Goal: Navigation & Orientation: Find specific page/section

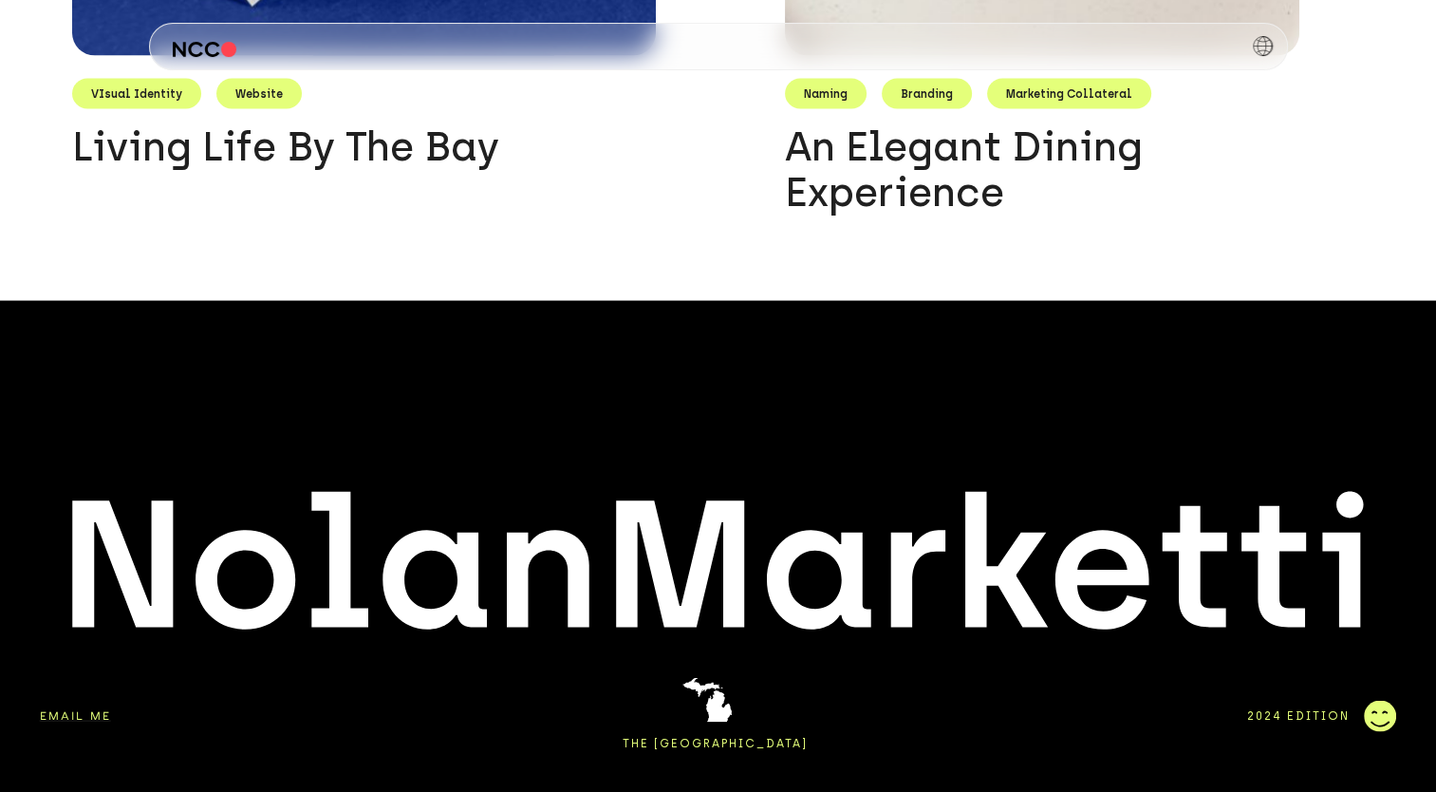
scroll to position [3804, 0]
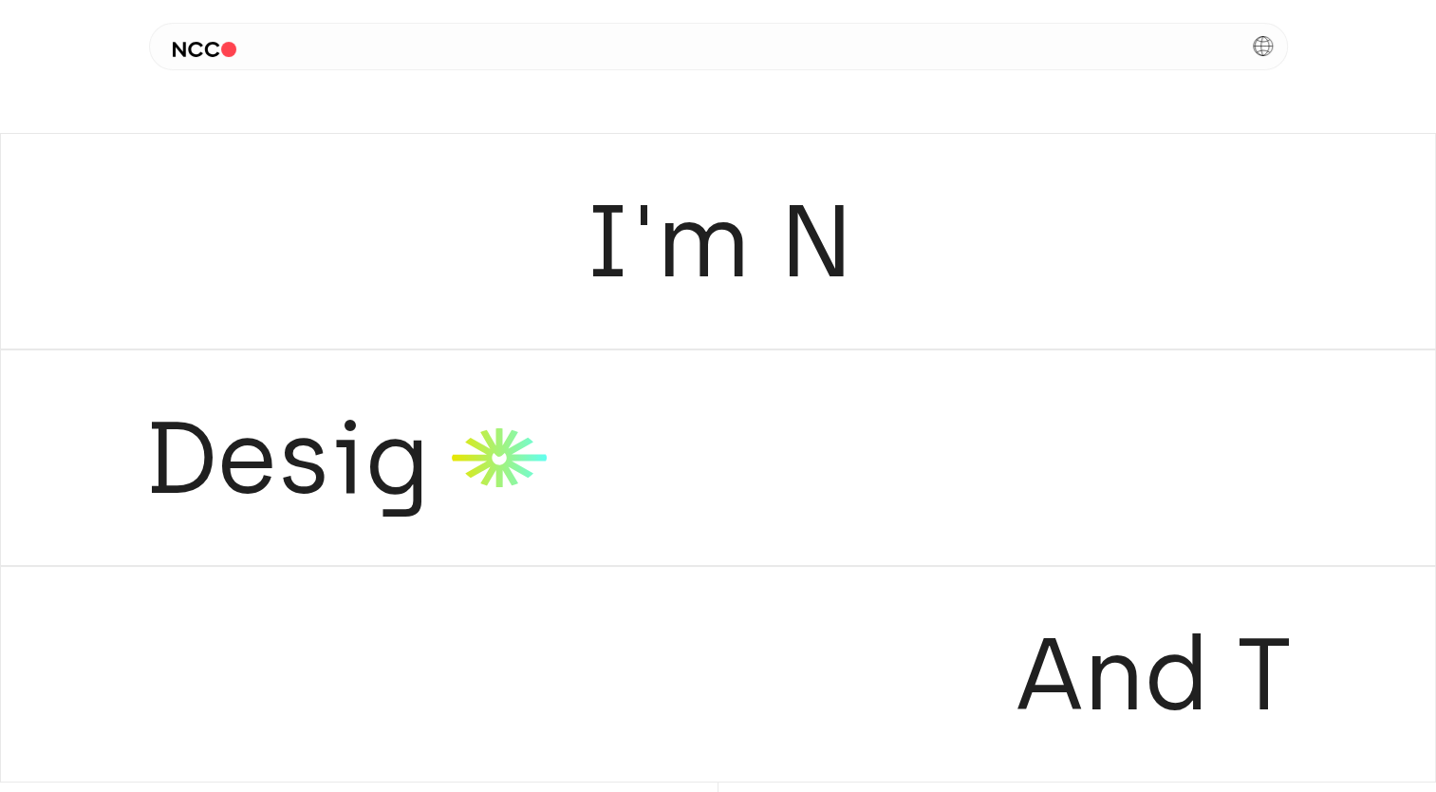
click at [199, 47] on img at bounding box center [205, 49] width 65 height 15
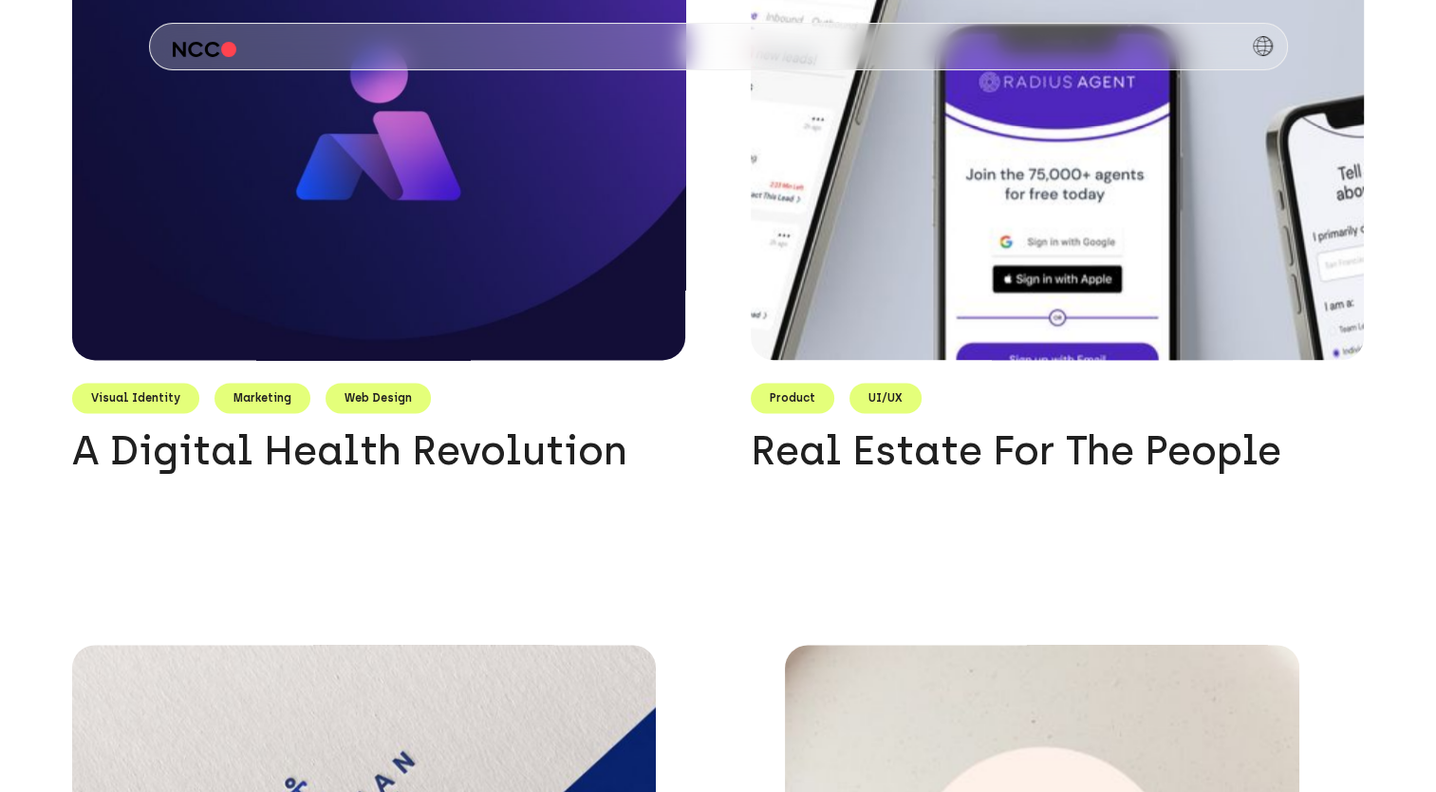
scroll to position [2620, 0]
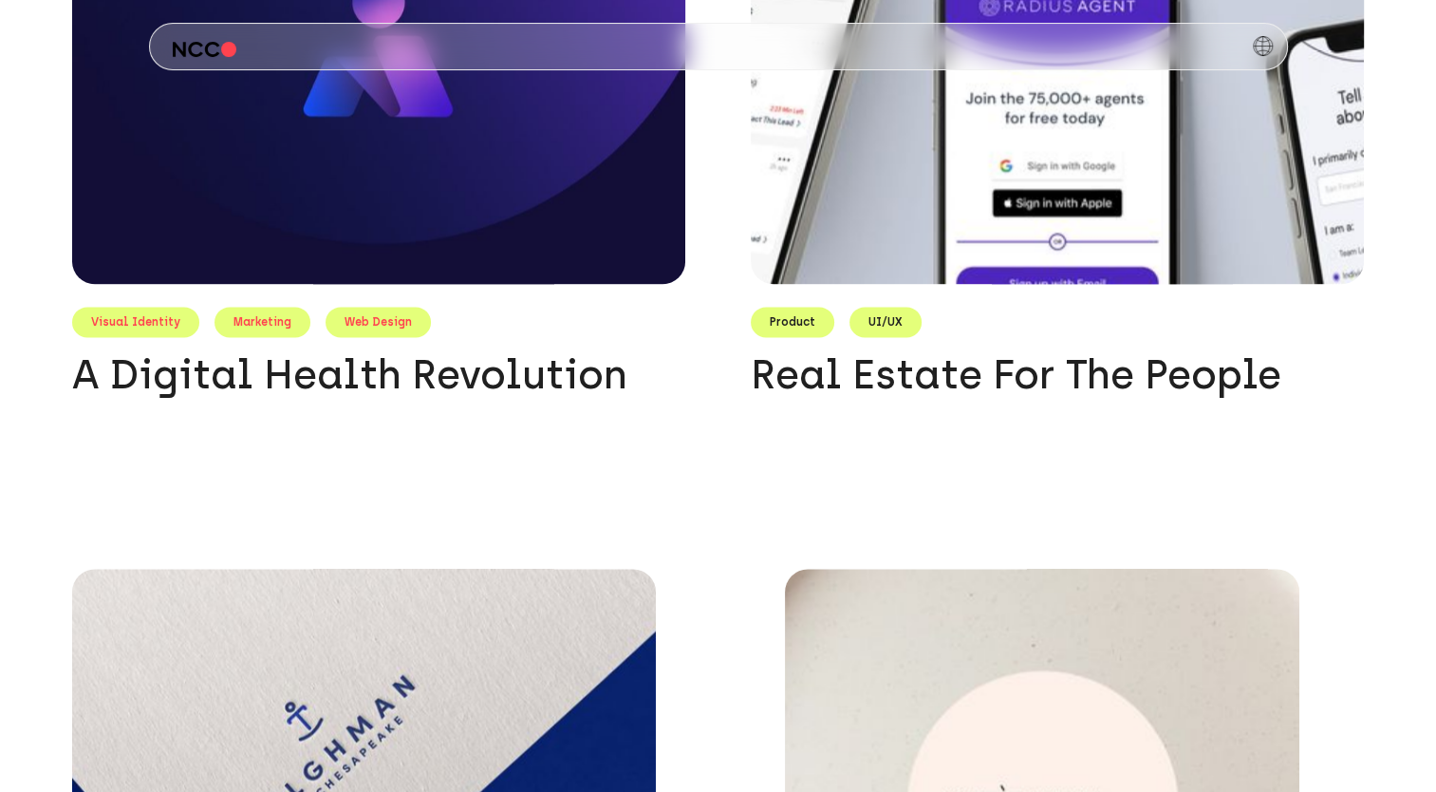
click at [158, 326] on div "Visual Identity" at bounding box center [135, 322] width 127 height 30
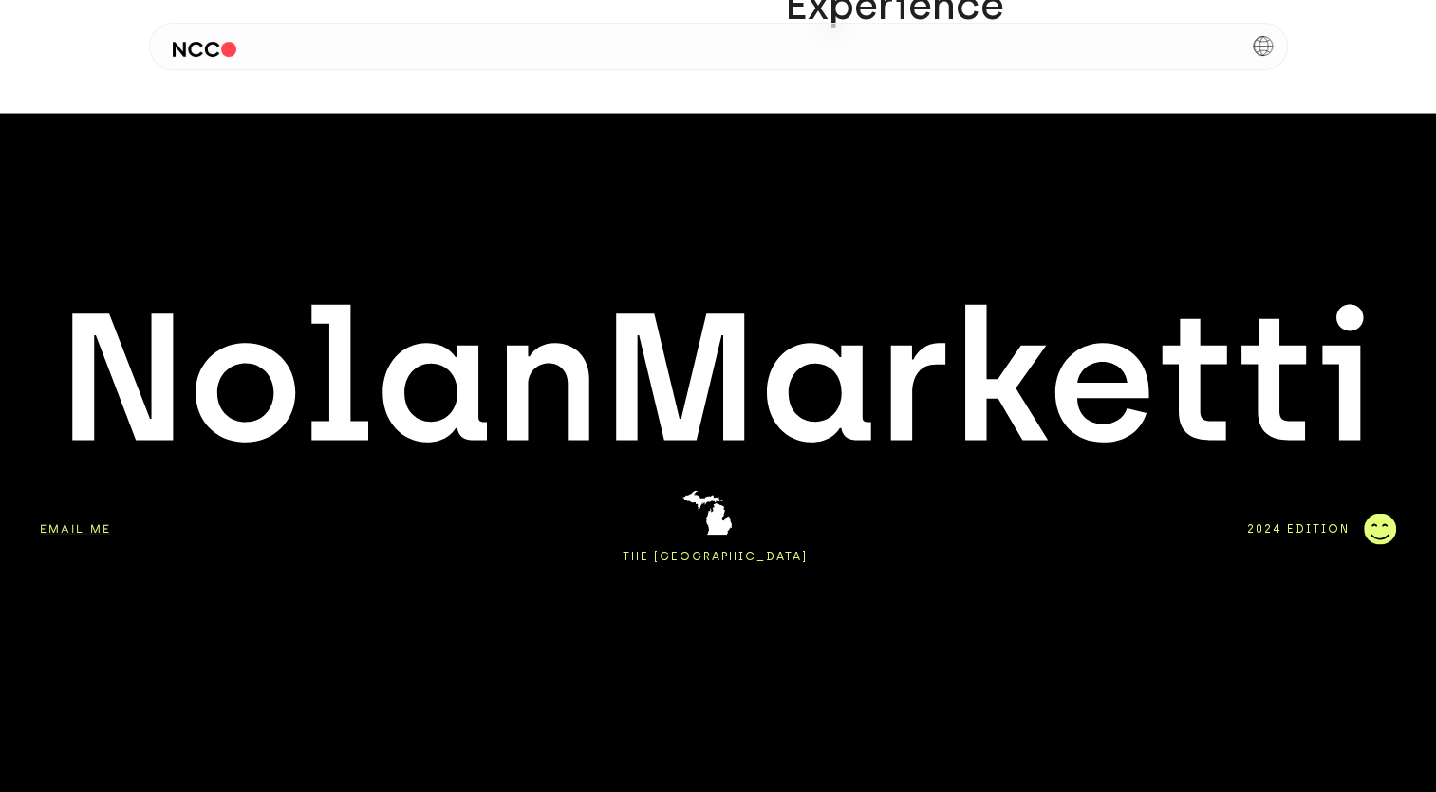
scroll to position [3804, 0]
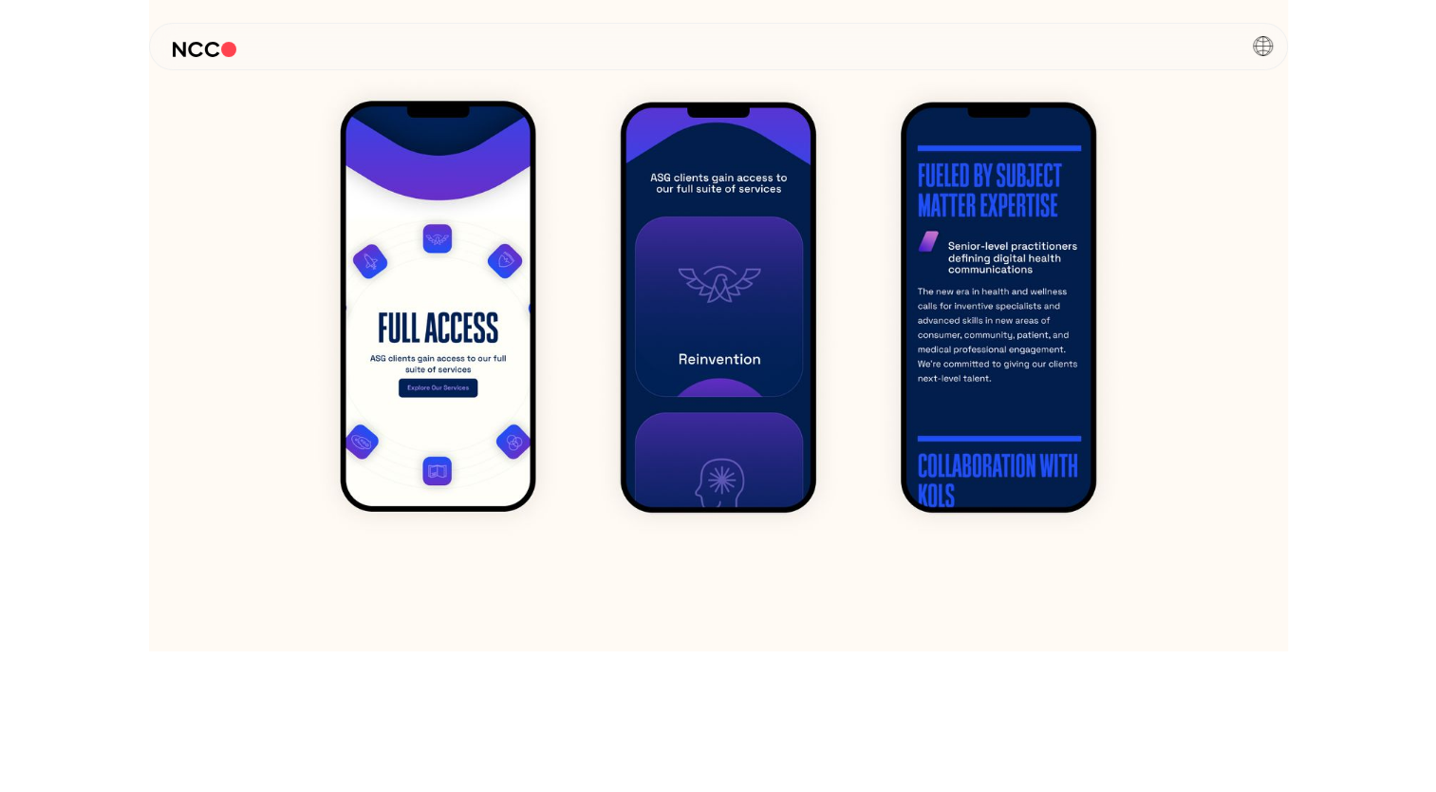
scroll to position [4723, 0]
